Goal: Information Seeking & Learning: Learn about a topic

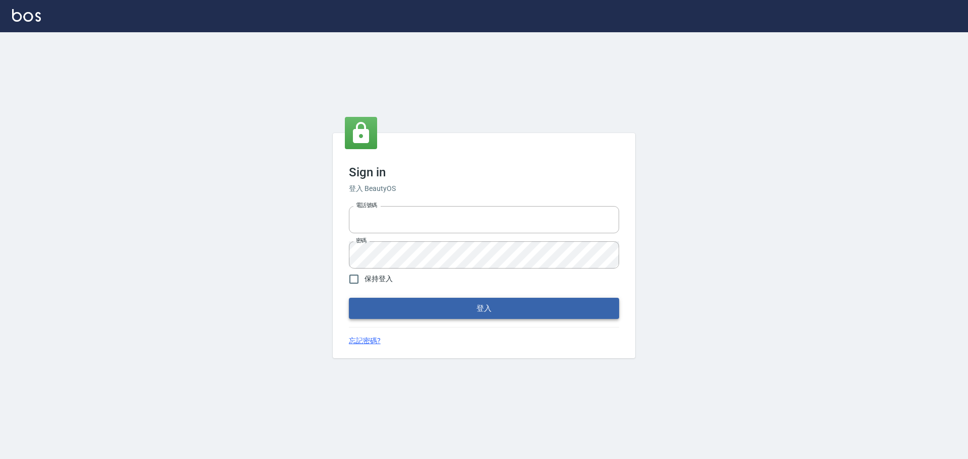
type input "9990001234567"
click at [494, 301] on button "登入" at bounding box center [484, 308] width 270 height 21
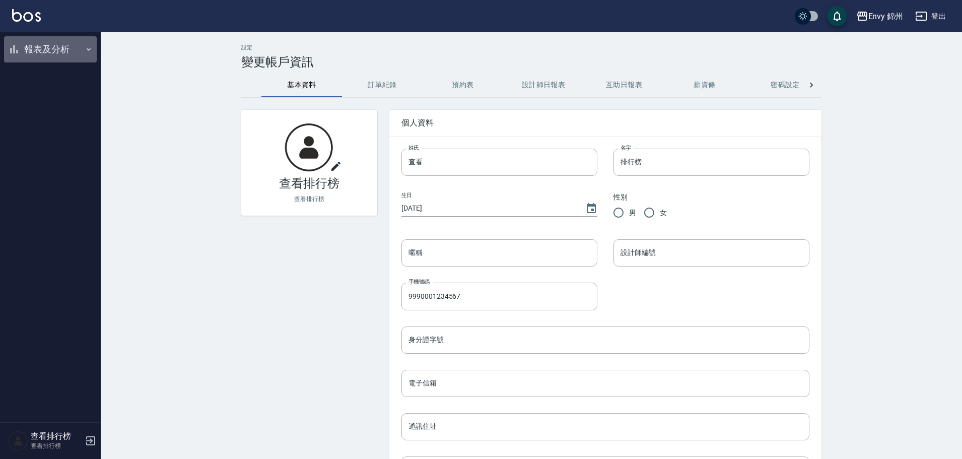
click at [26, 50] on button "報表及分析" at bounding box center [50, 49] width 93 height 26
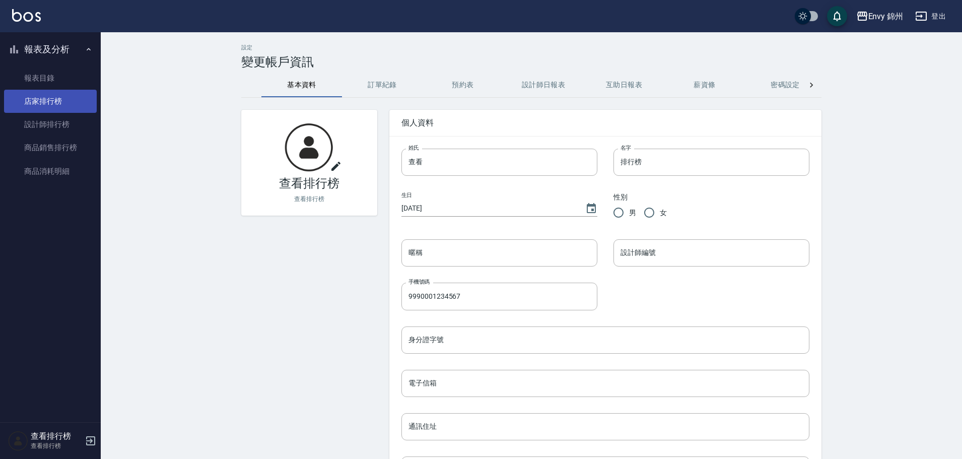
click at [29, 107] on link "店家排行榜" at bounding box center [50, 101] width 93 height 23
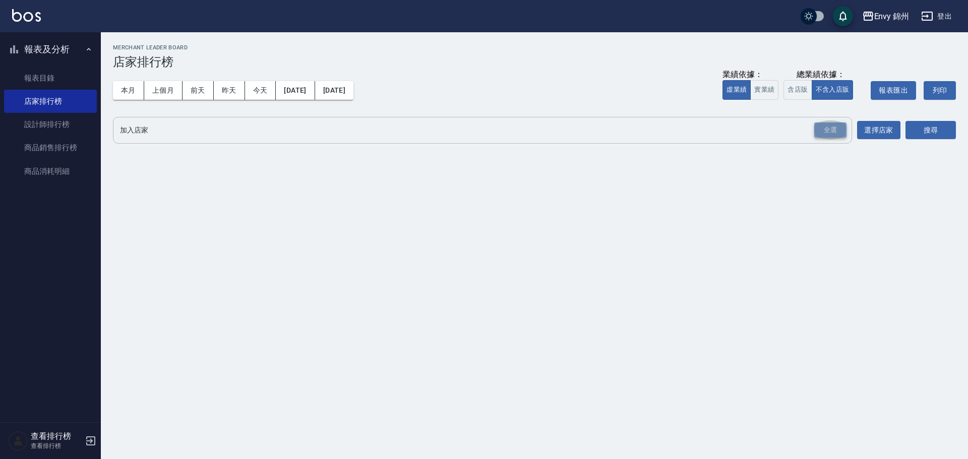
click at [824, 132] on div "全選" at bounding box center [830, 130] width 32 height 16
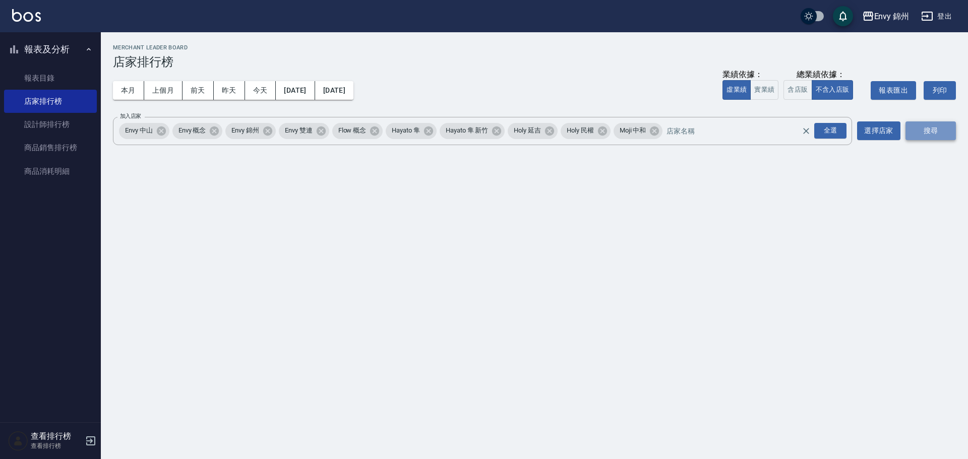
click at [922, 130] on button "搜尋" at bounding box center [930, 130] width 50 height 19
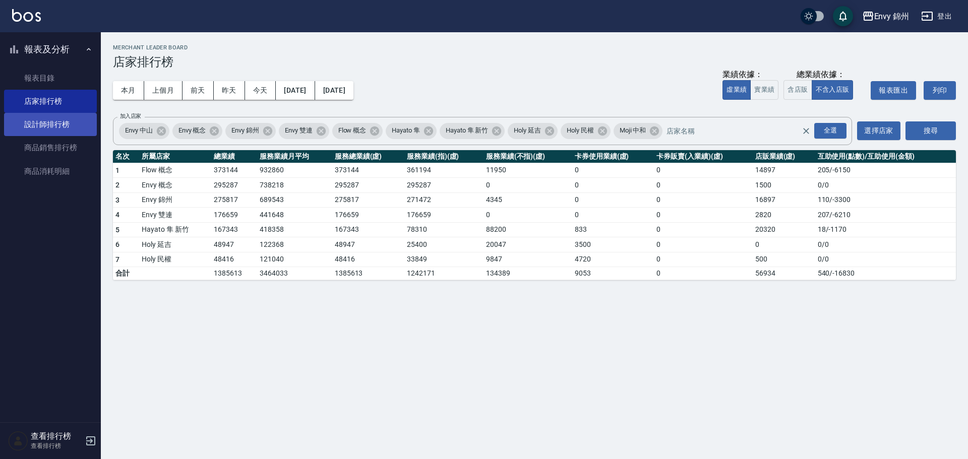
click at [28, 123] on link "設計師排行榜" at bounding box center [50, 124] width 93 height 23
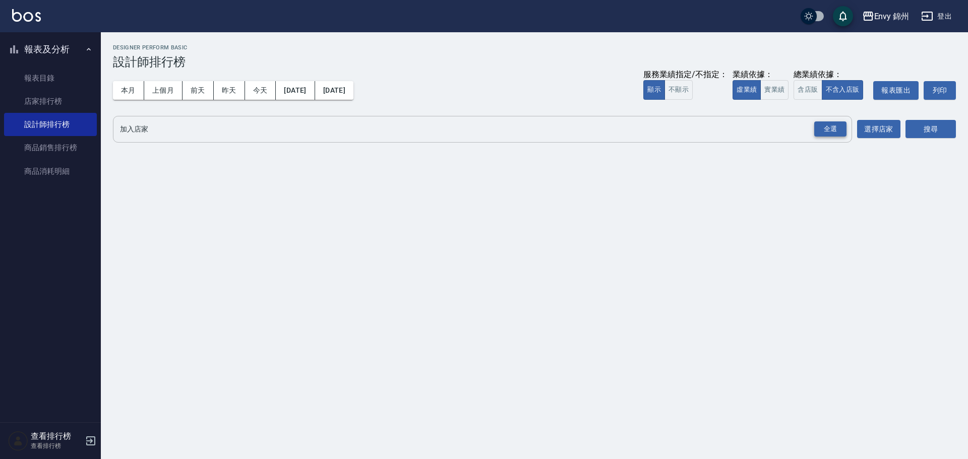
click at [819, 124] on div "全選" at bounding box center [830, 129] width 32 height 16
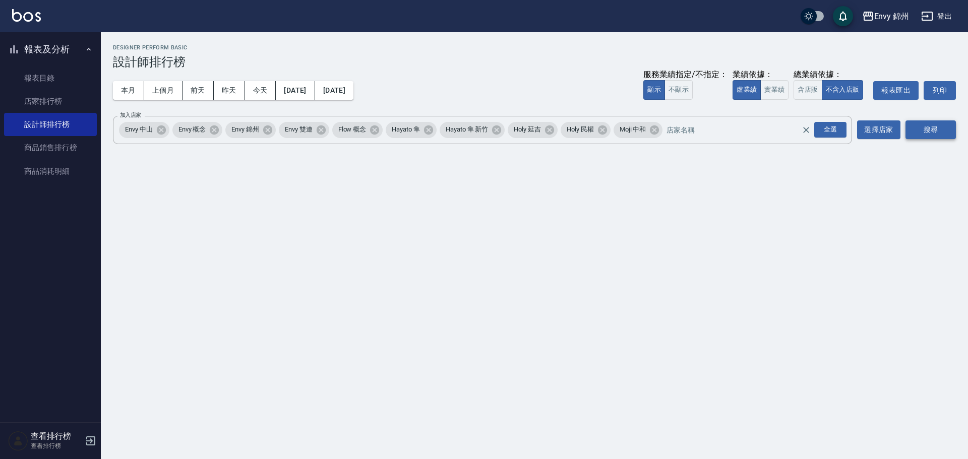
click at [922, 130] on button "搜尋" at bounding box center [930, 129] width 50 height 19
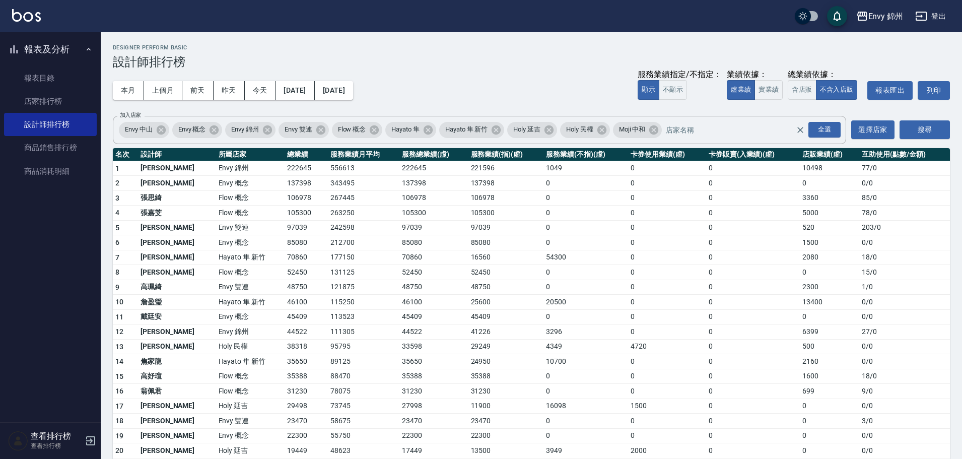
click at [942, 14] on button "登出" at bounding box center [931, 16] width 39 height 19
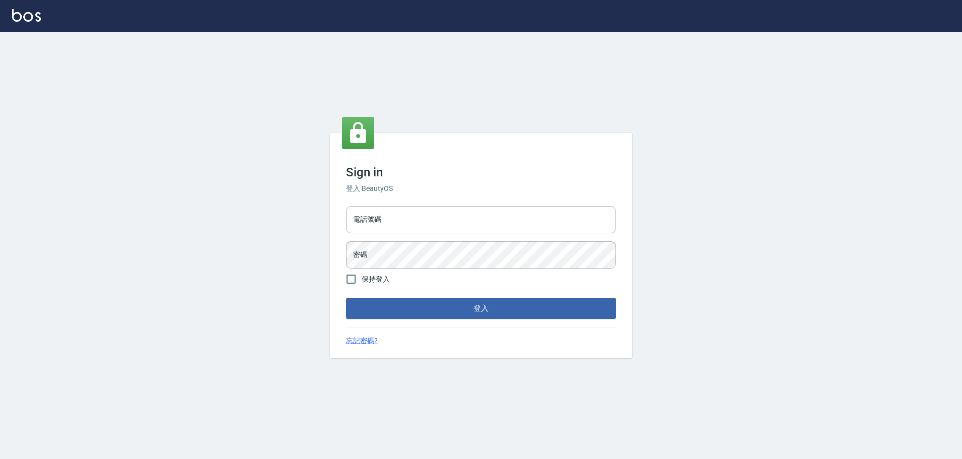
type input "9990001234567"
drag, startPoint x: 474, startPoint y: 216, endPoint x: 471, endPoint y: 228, distance: 12.5
click at [474, 216] on input "9990001234567" at bounding box center [484, 219] width 270 height 27
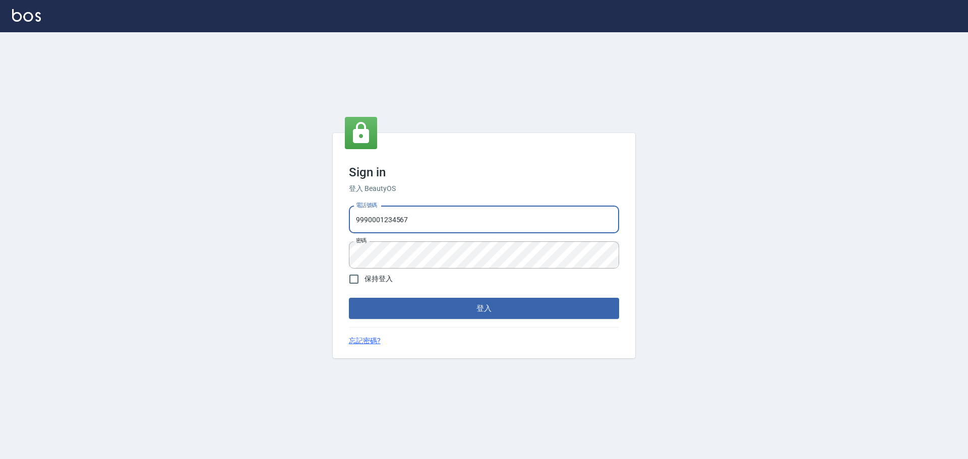
type input "25153595"
click at [478, 308] on button "登入" at bounding box center [484, 308] width 270 height 21
